Goal: Navigation & Orientation: Find specific page/section

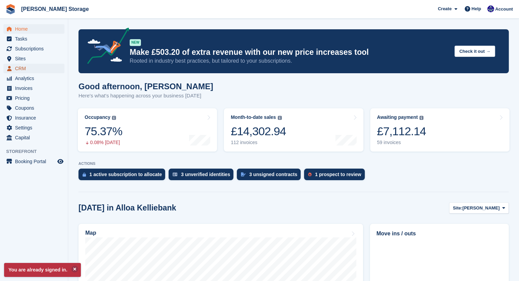
click at [37, 71] on span "CRM" at bounding box center [35, 69] width 41 height 10
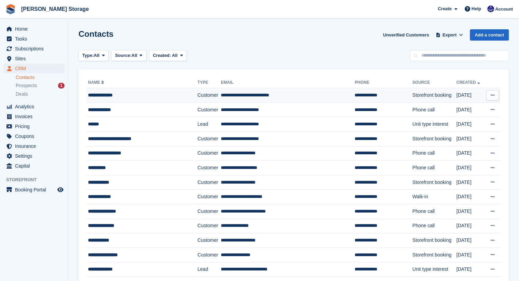
click at [151, 94] on div "**********" at bounding box center [136, 95] width 97 height 7
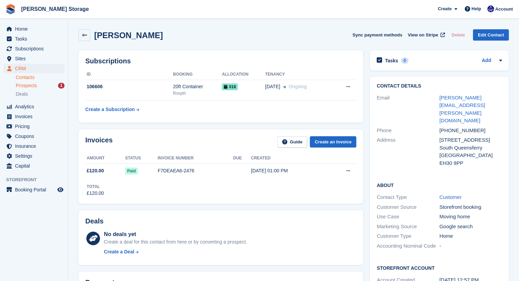
click at [29, 86] on span "Prospects" at bounding box center [26, 86] width 21 height 6
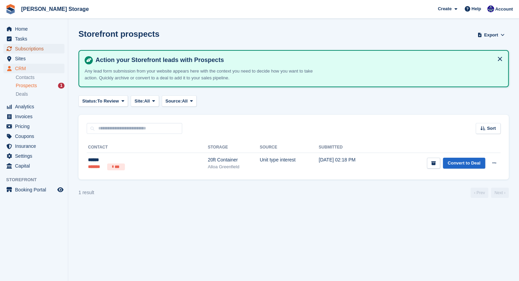
click at [23, 51] on span "Subscriptions" at bounding box center [35, 49] width 41 height 10
